Goal: Communication & Community: Answer question/provide support

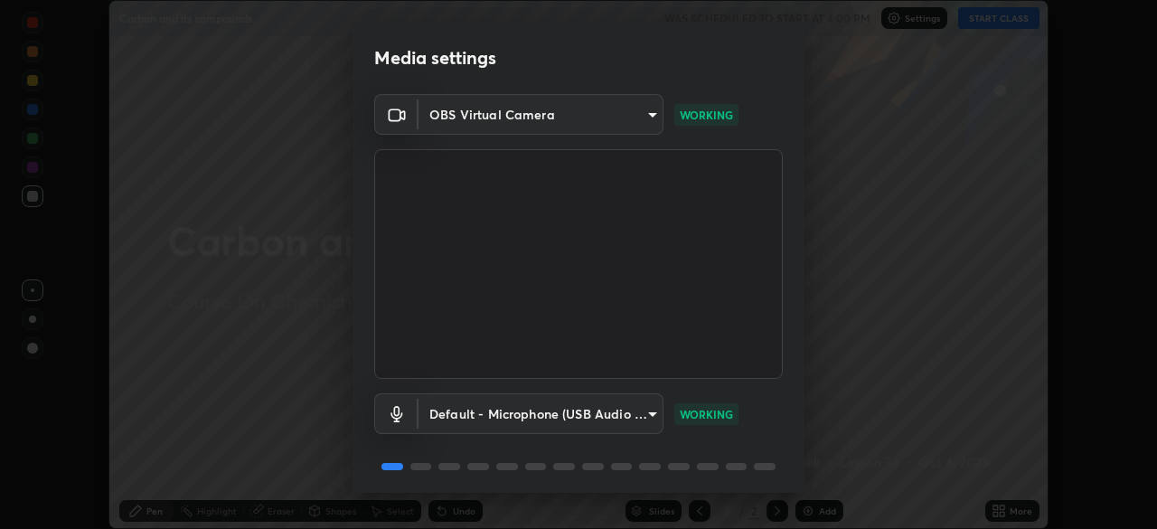
scroll to position [64, 0]
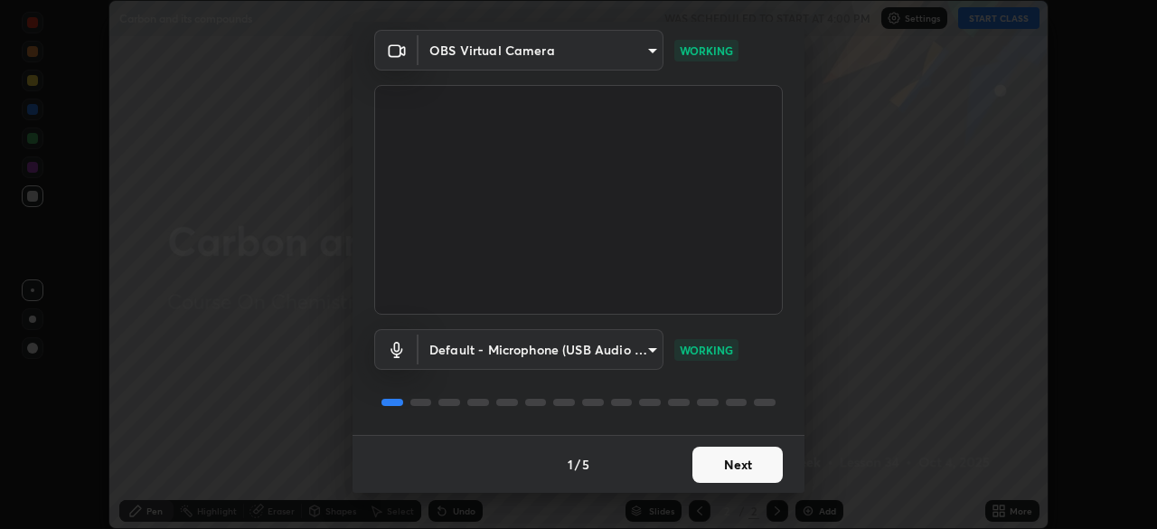
click at [726, 470] on button "Next" at bounding box center [737, 464] width 90 height 36
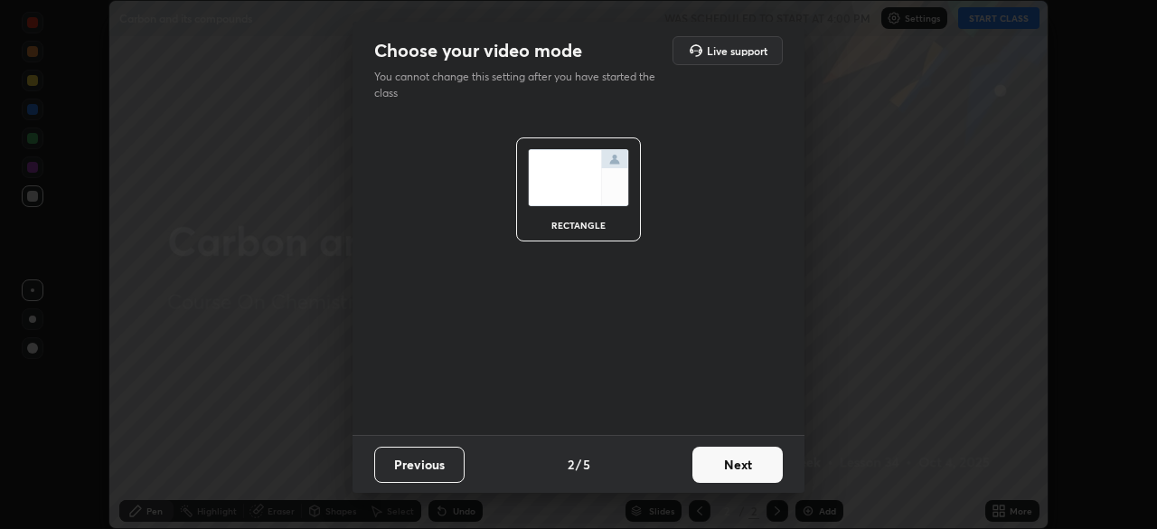
click at [726, 470] on button "Next" at bounding box center [737, 464] width 90 height 36
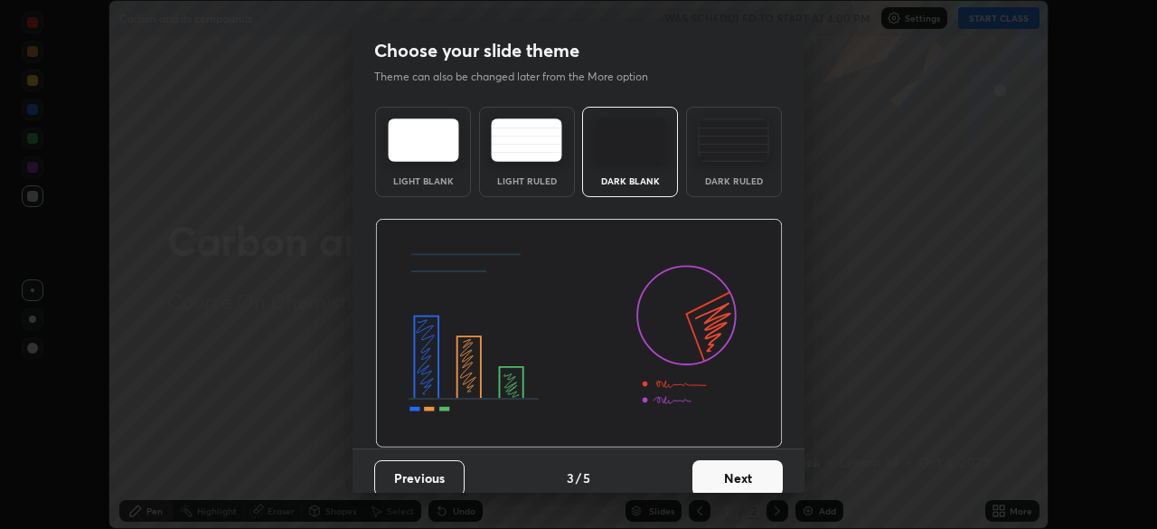
click at [730, 470] on button "Next" at bounding box center [737, 478] width 90 height 36
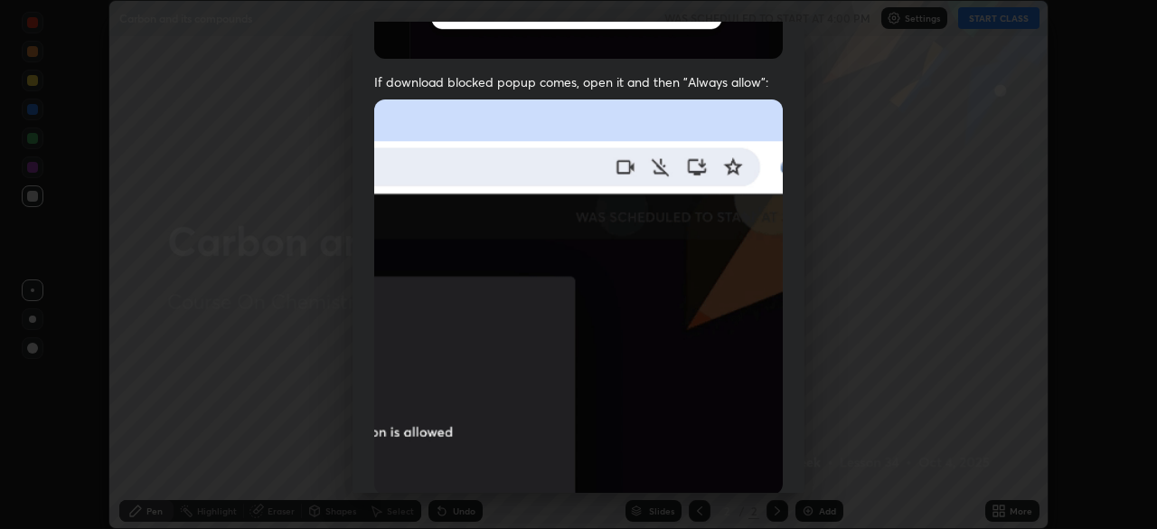
scroll to position [398, 0]
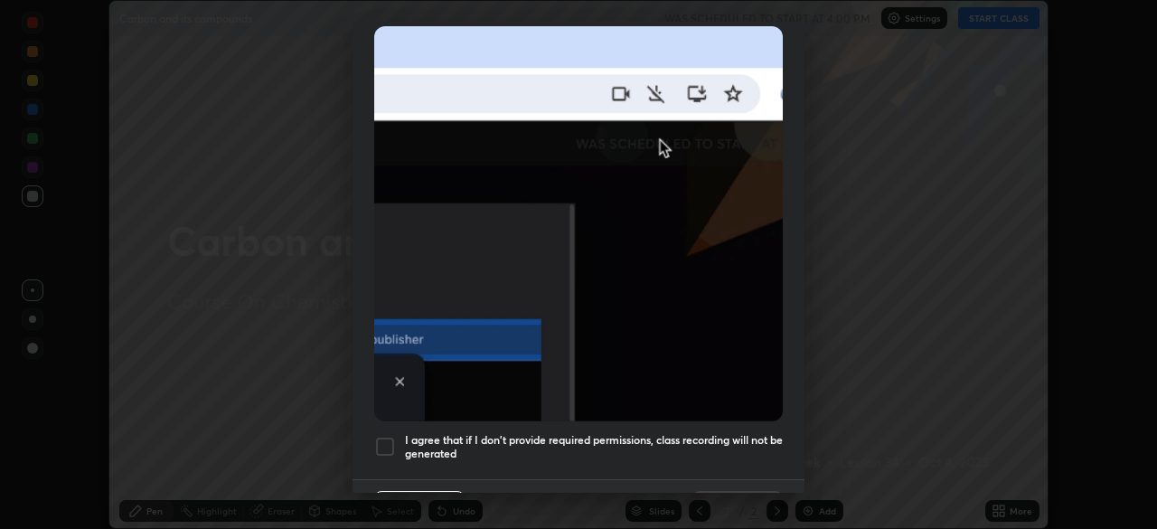
click at [387, 438] on div at bounding box center [385, 446] width 22 height 22
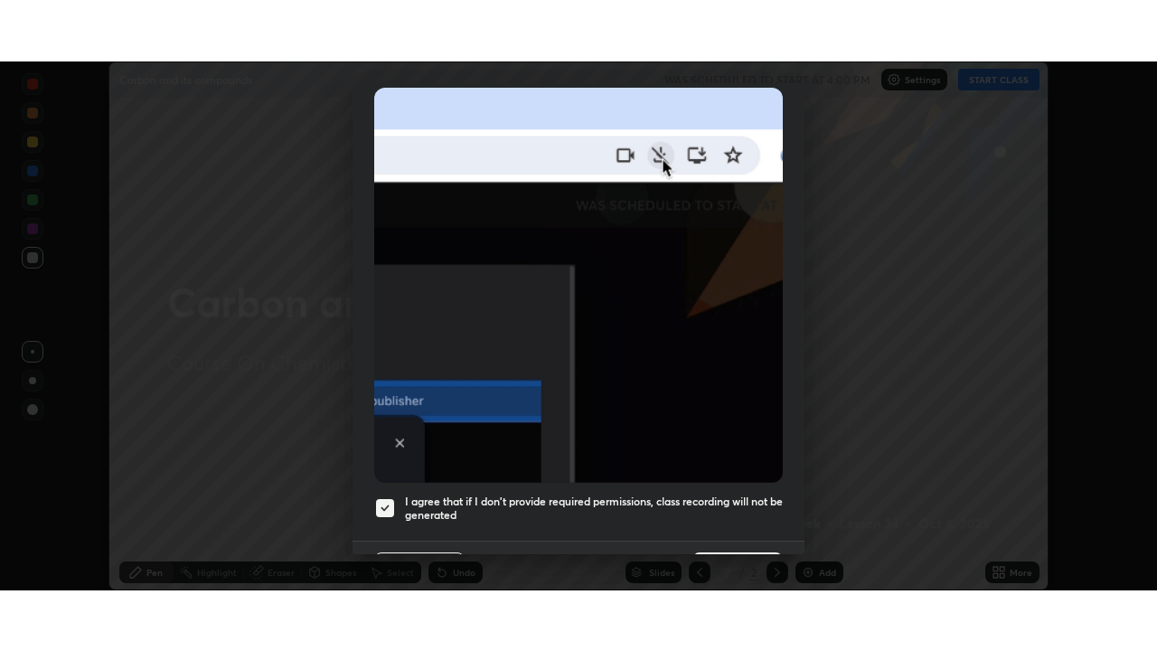
scroll to position [433, 0]
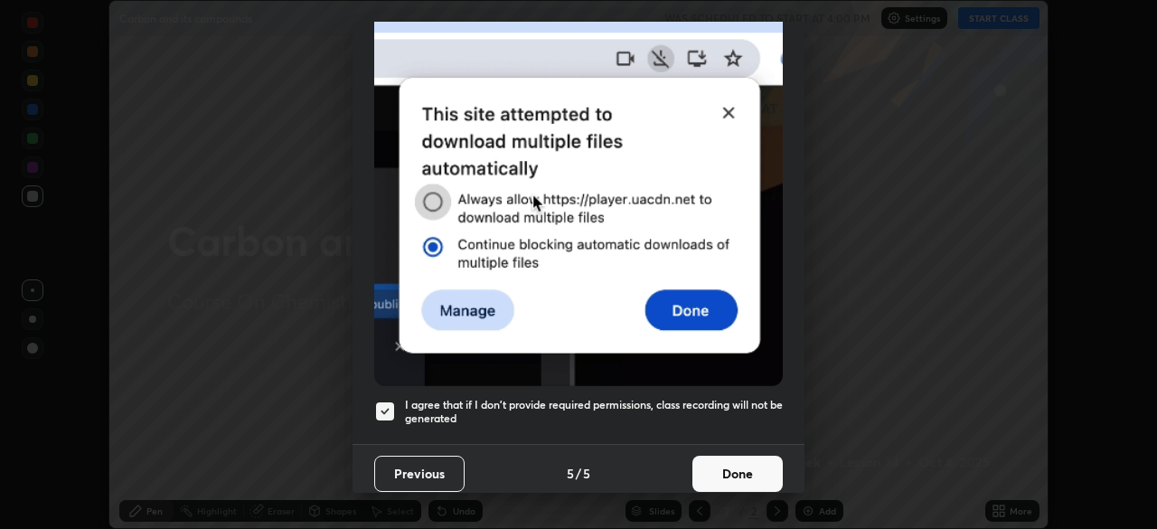
click at [727, 465] on button "Done" at bounding box center [737, 473] width 90 height 36
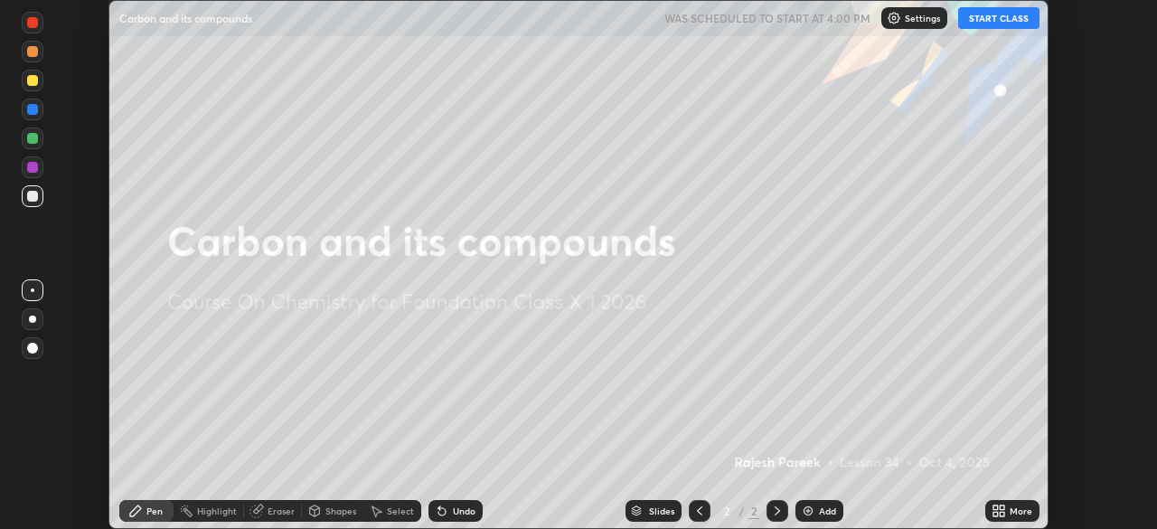
click at [1008, 25] on button "START CLASS" at bounding box center [998, 18] width 81 height 22
click at [824, 511] on div "Add" at bounding box center [827, 510] width 17 height 9
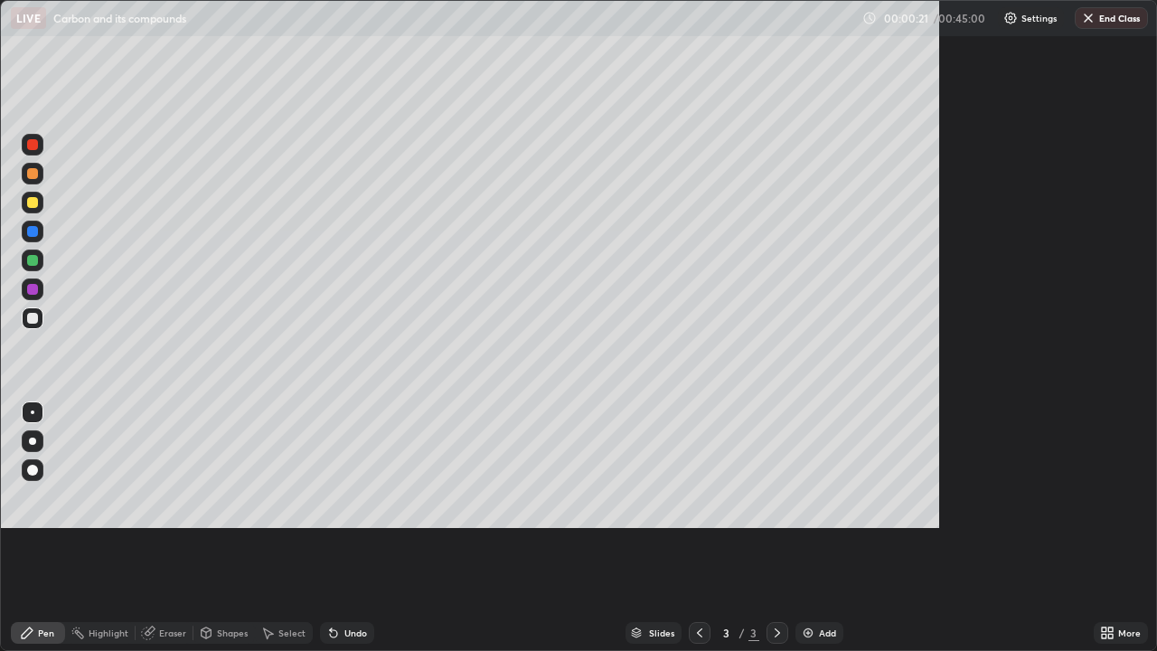
scroll to position [651, 1157]
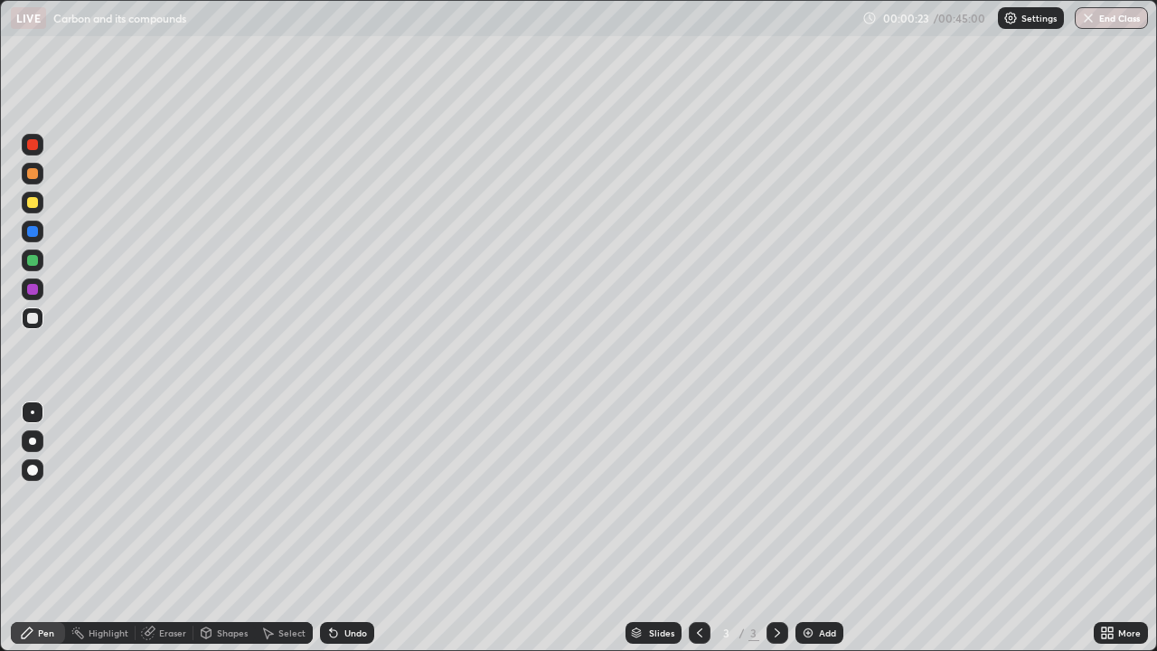
click at [33, 441] on div at bounding box center [32, 440] width 7 height 7
click at [31, 177] on div at bounding box center [32, 173] width 11 height 11
click at [349, 528] on div "Undo" at bounding box center [355, 632] width 23 height 9
click at [361, 528] on div "Undo" at bounding box center [347, 633] width 54 height 22
click at [338, 528] on div "Undo" at bounding box center [347, 633] width 54 height 22
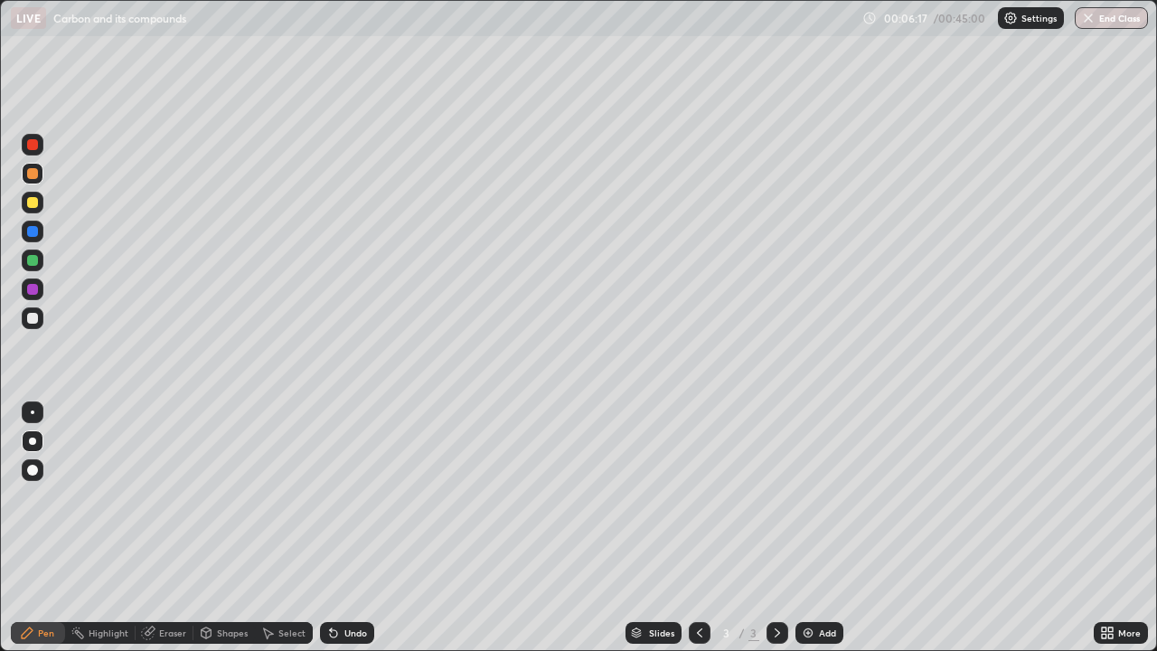
click at [169, 528] on div "Eraser" at bounding box center [172, 632] width 27 height 9
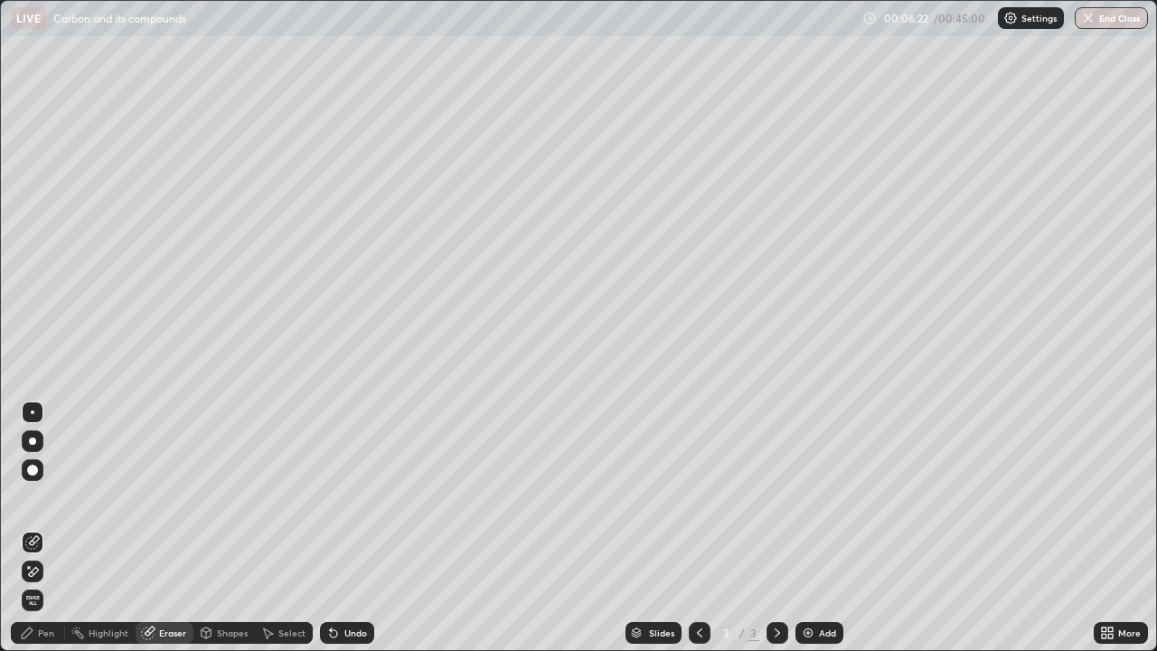
click at [47, 528] on div "Pen" at bounding box center [46, 632] width 16 height 9
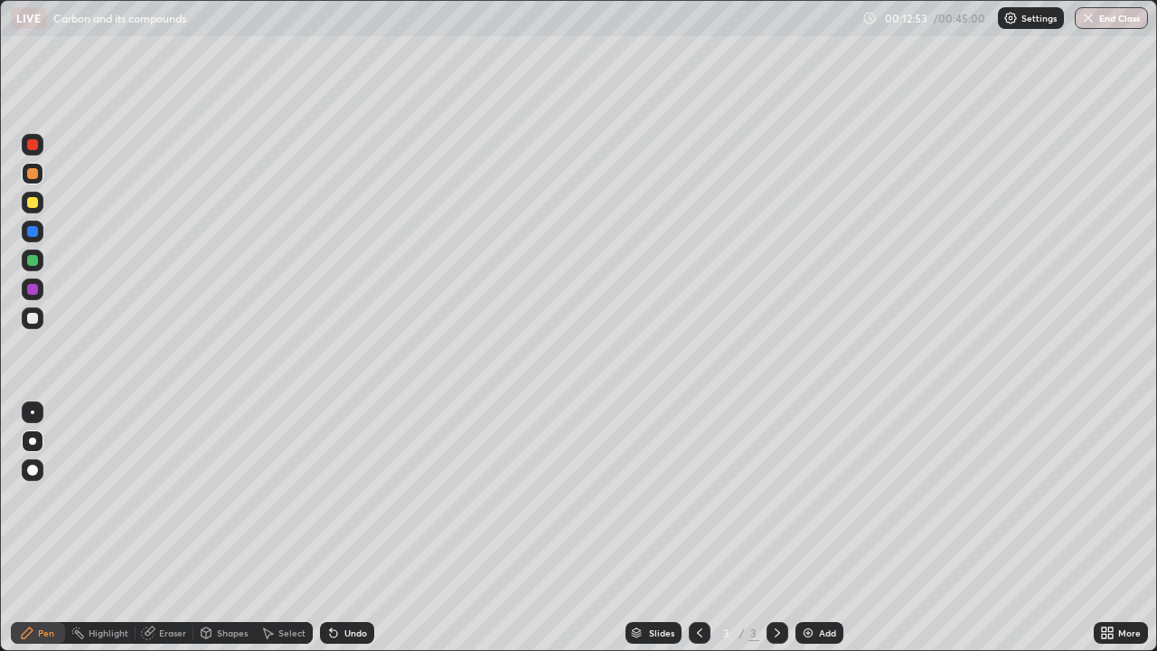
click at [33, 260] on div at bounding box center [32, 260] width 11 height 11
click at [330, 528] on icon at bounding box center [333, 633] width 7 height 7
click at [814, 528] on div "Add" at bounding box center [819, 633] width 48 height 22
click at [31, 174] on div at bounding box center [32, 173] width 11 height 11
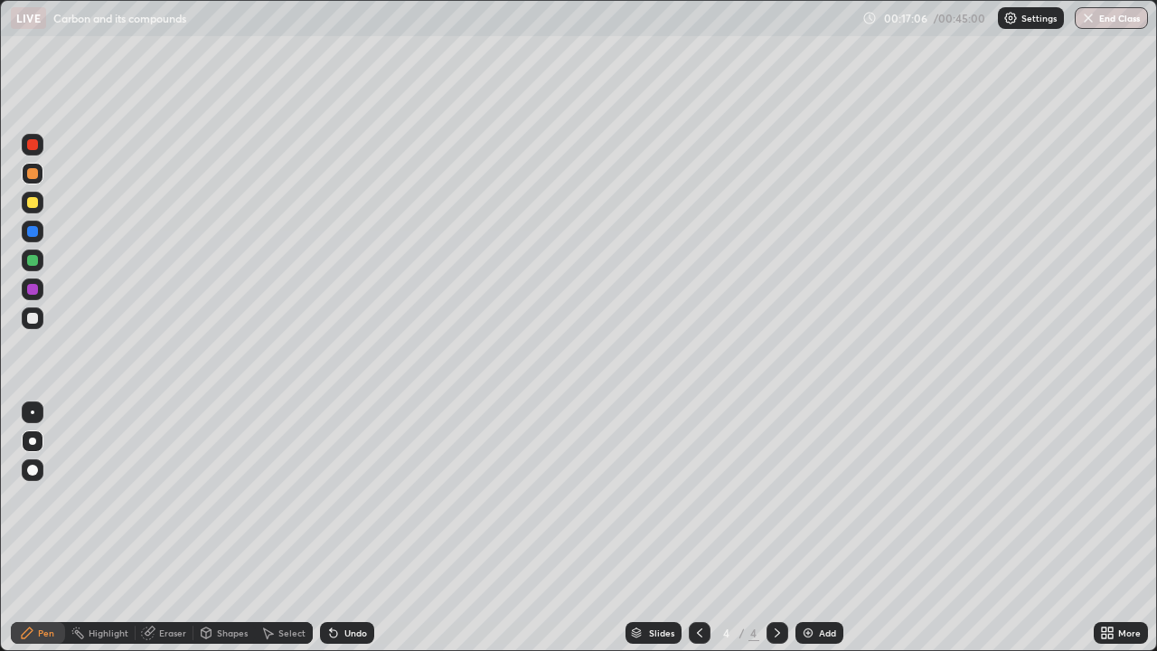
click at [164, 528] on div "Eraser" at bounding box center [172, 632] width 27 height 9
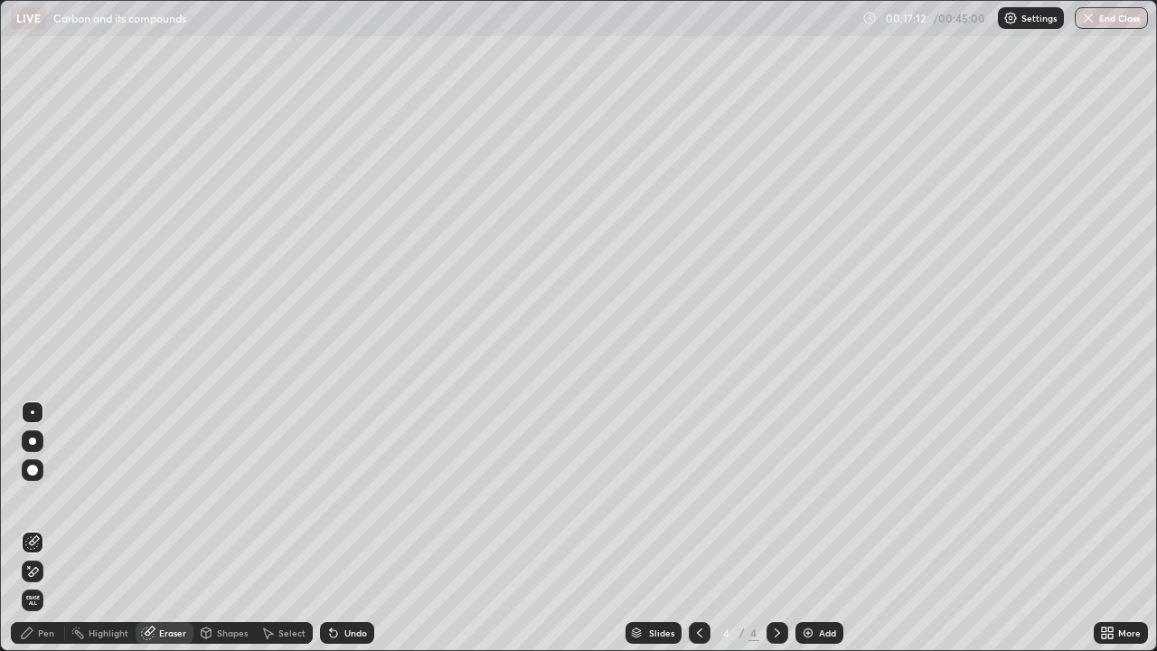
click at [53, 528] on div "Pen" at bounding box center [46, 632] width 16 height 9
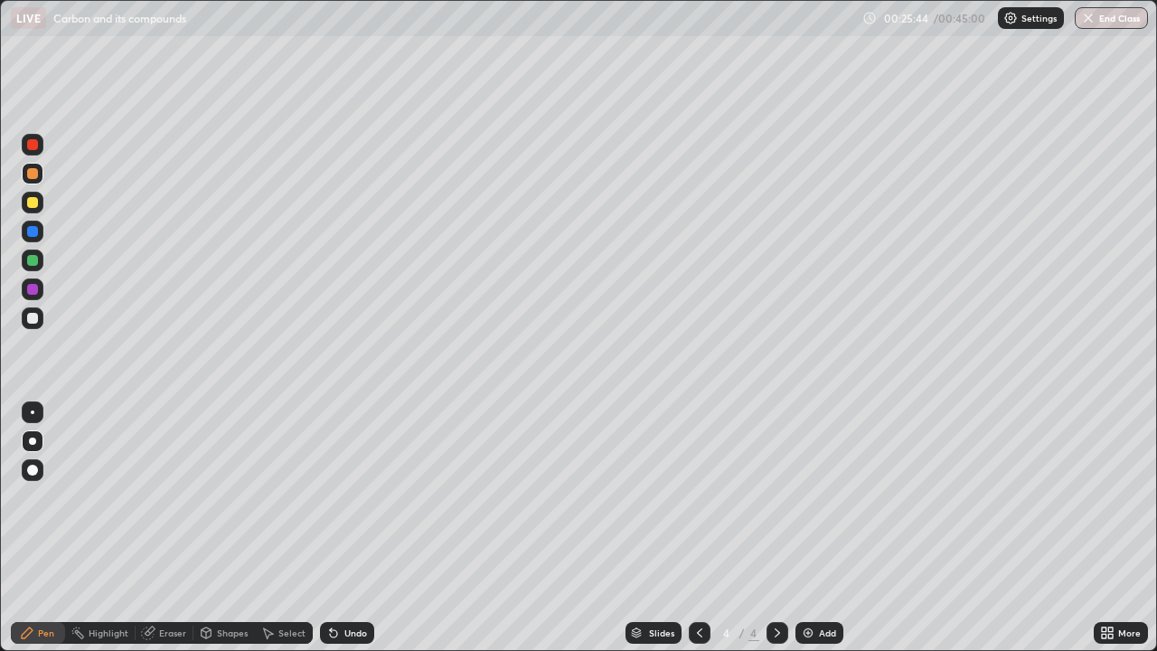
click at [155, 528] on div "Eraser" at bounding box center [165, 633] width 58 height 22
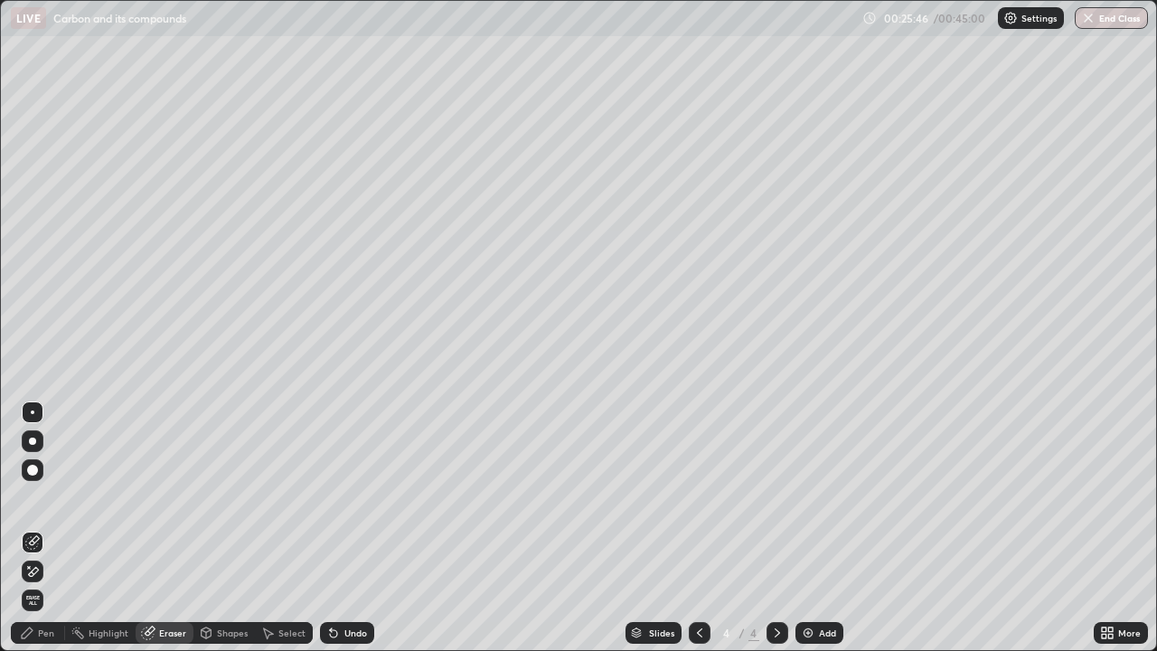
click at [51, 528] on div "Pen" at bounding box center [46, 632] width 16 height 9
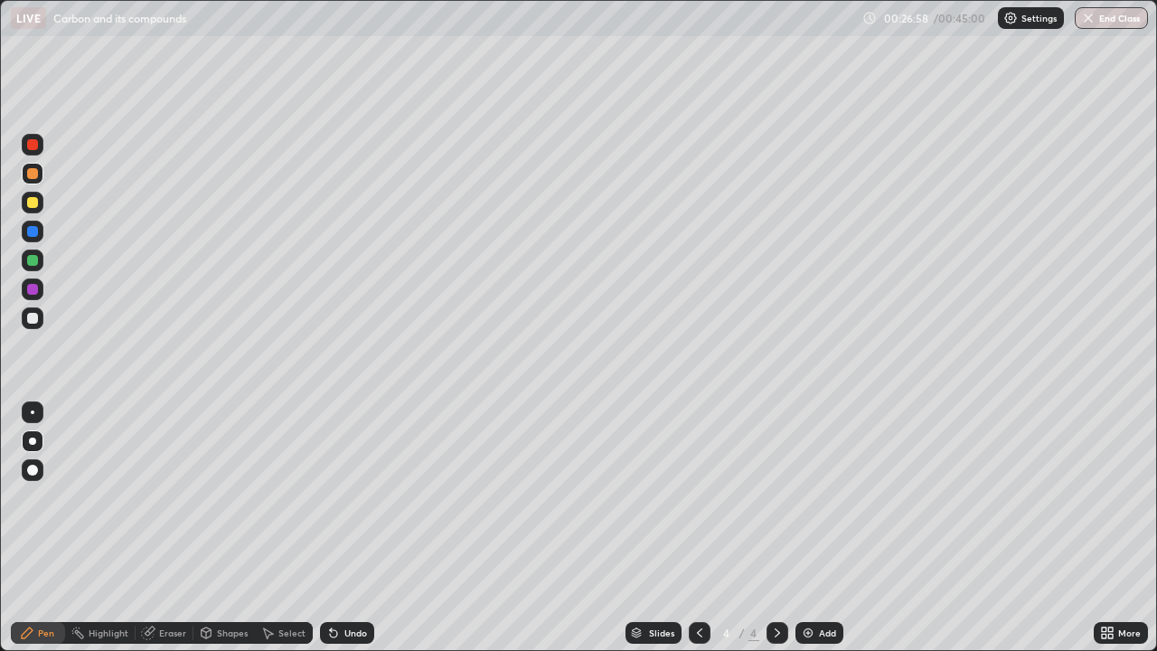
click at [802, 528] on img at bounding box center [808, 632] width 14 height 14
click at [698, 528] on icon at bounding box center [699, 632] width 14 height 14
click at [773, 528] on icon at bounding box center [777, 632] width 14 height 14
click at [166, 528] on div "Eraser" at bounding box center [172, 632] width 27 height 9
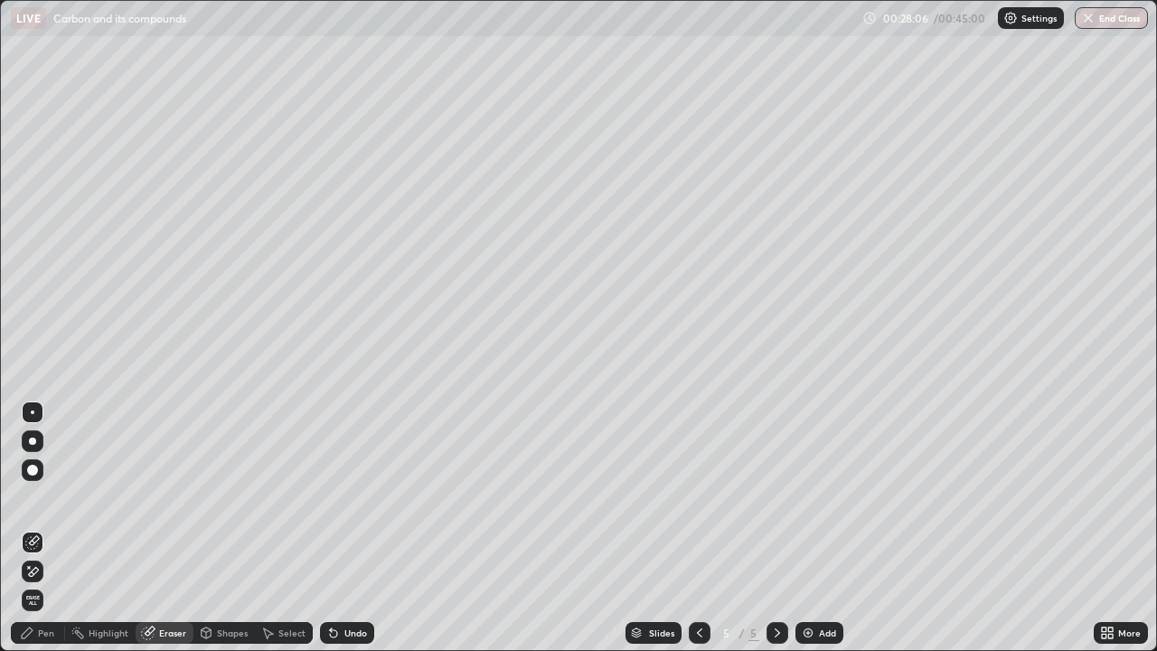
click at [44, 528] on div "Pen" at bounding box center [46, 632] width 16 height 9
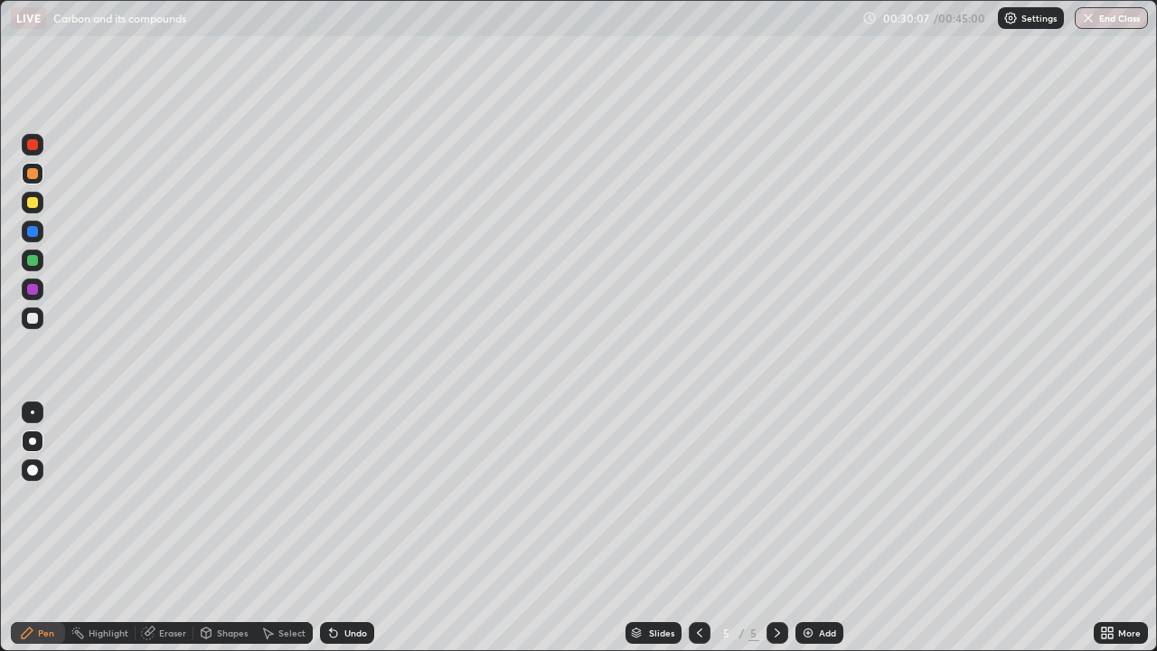
click at [351, 528] on div "Undo" at bounding box center [355, 632] width 23 height 9
click at [352, 528] on div "Undo" at bounding box center [355, 632] width 23 height 9
click at [803, 528] on img at bounding box center [808, 632] width 14 height 14
click at [33, 262] on div at bounding box center [32, 260] width 11 height 11
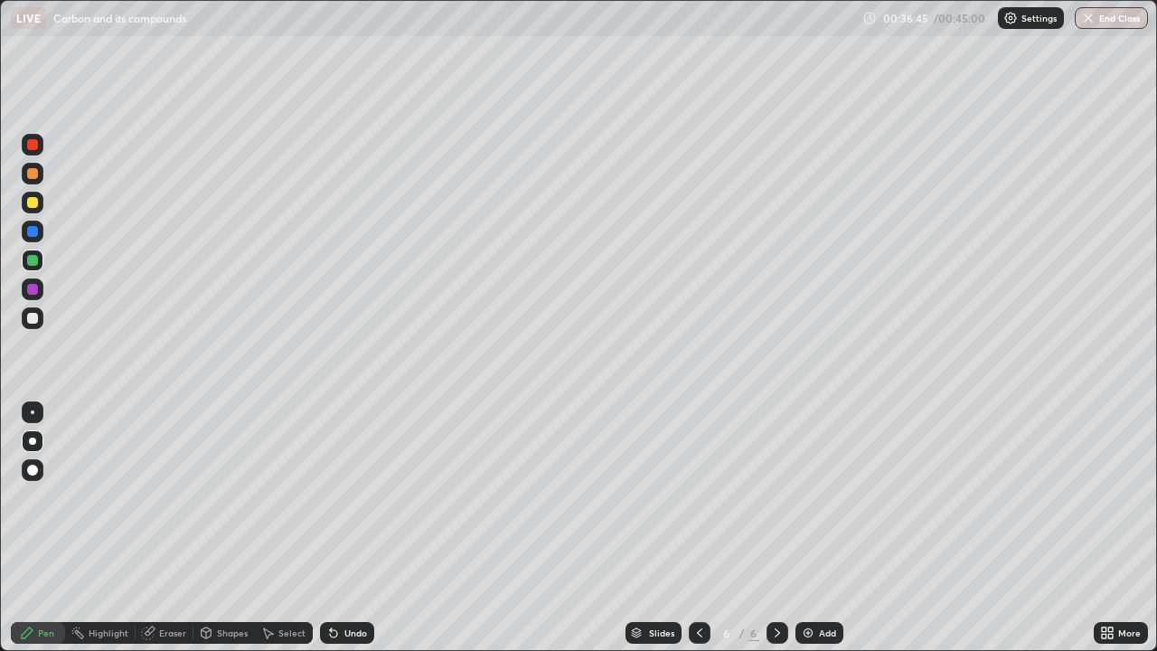
click at [166, 528] on div "Eraser" at bounding box center [172, 632] width 27 height 9
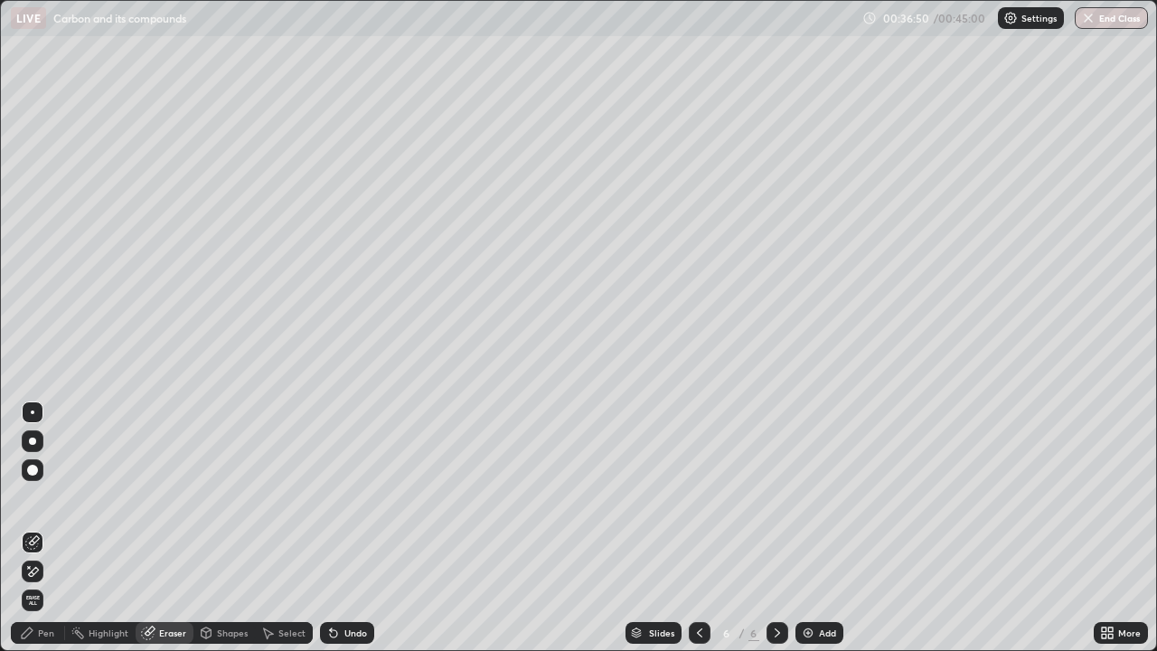
click at [48, 528] on div "Pen" at bounding box center [46, 632] width 16 height 9
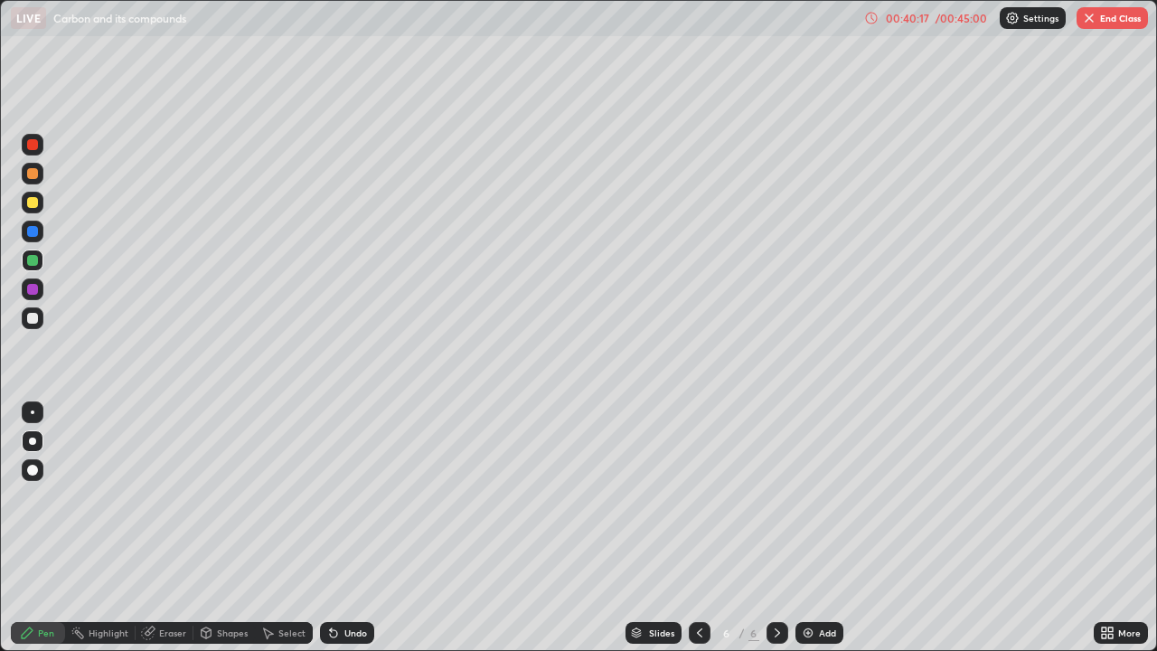
click at [34, 174] on div at bounding box center [32, 173] width 11 height 11
click at [809, 528] on img at bounding box center [808, 632] width 14 height 14
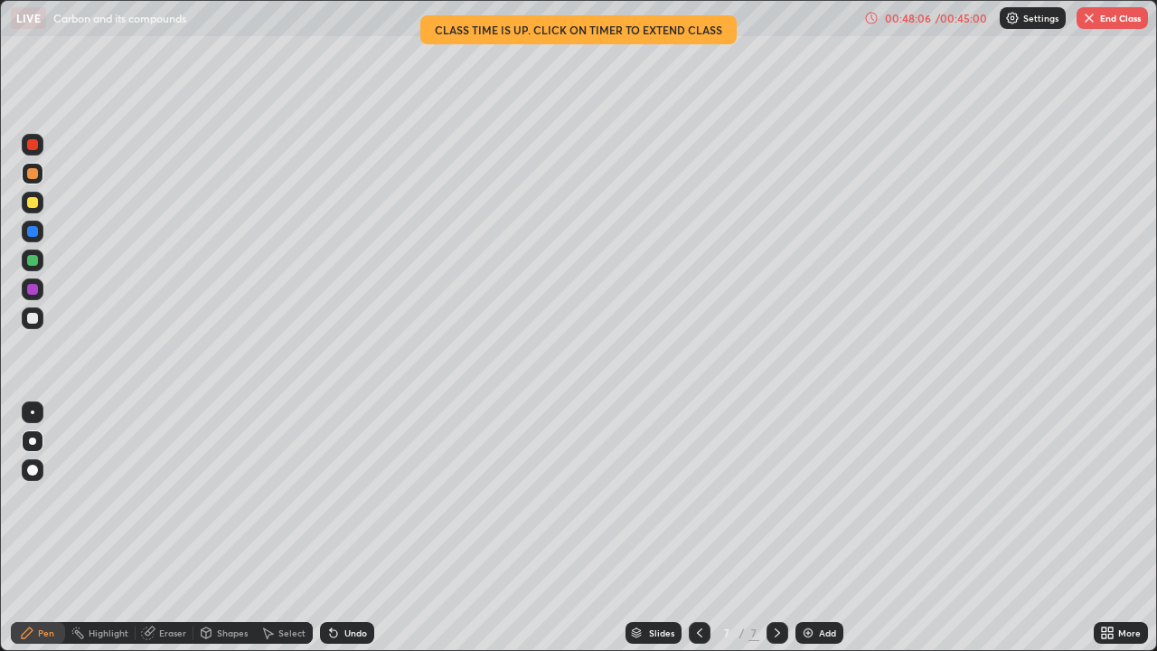
click at [1107, 19] on button "End Class" at bounding box center [1111, 18] width 71 height 22
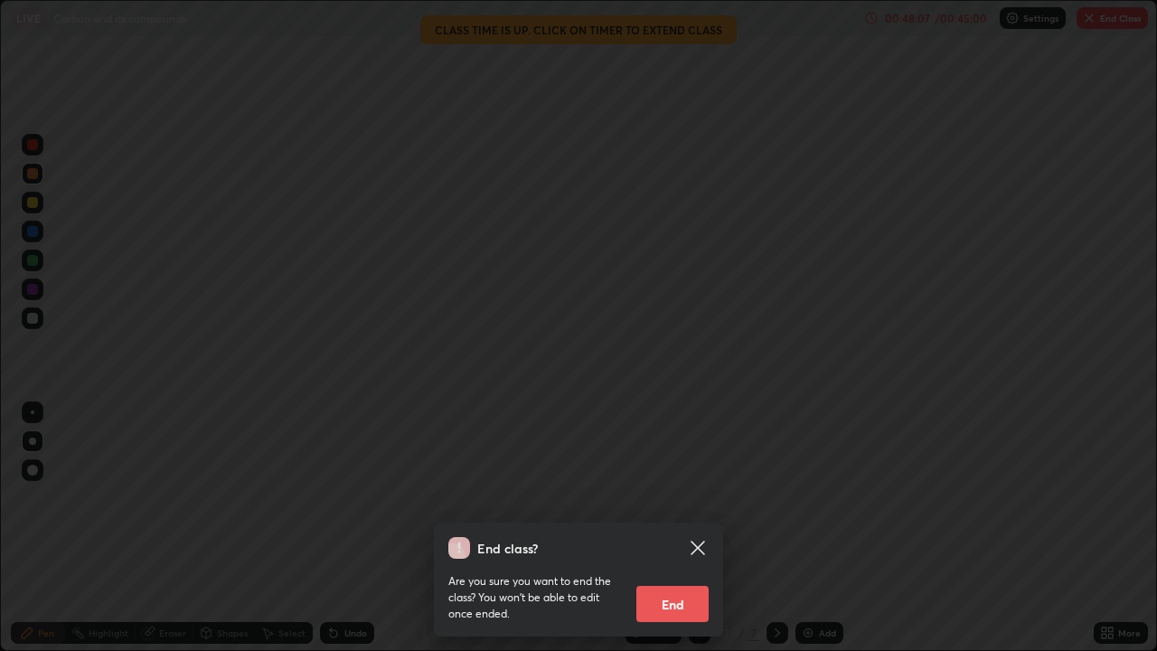
click at [679, 528] on button "End" at bounding box center [672, 603] width 72 height 36
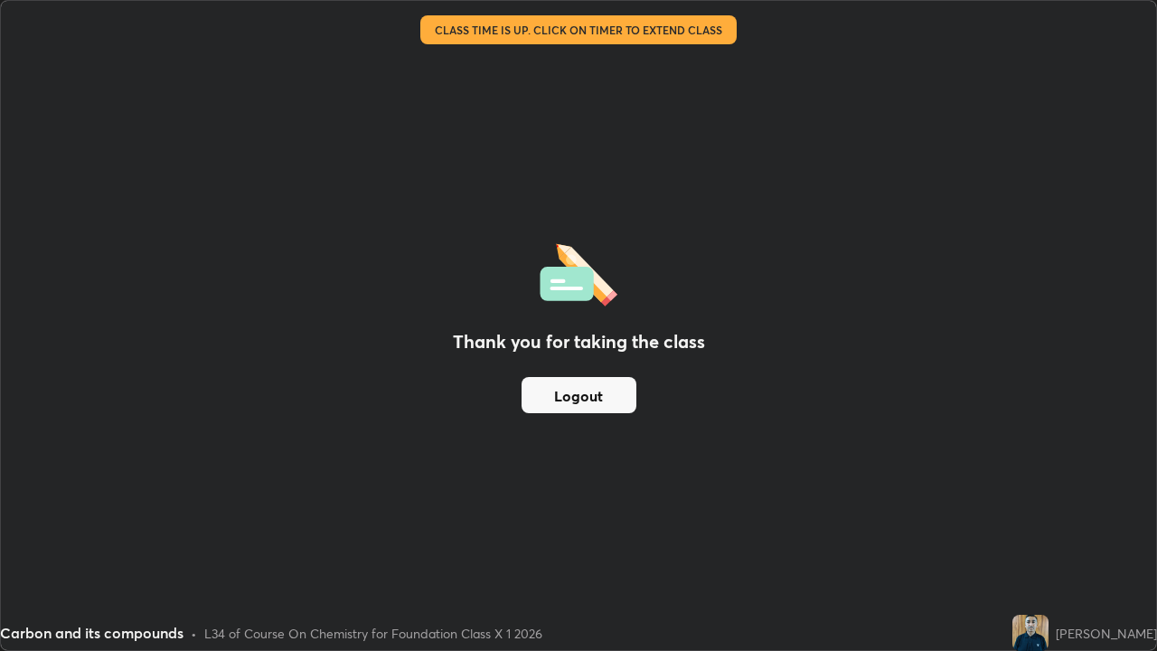
click at [623, 401] on button "Logout" at bounding box center [578, 395] width 115 height 36
